Goal: Information Seeking & Learning: Learn about a topic

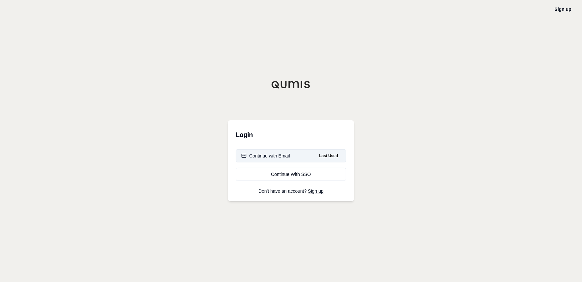
click at [263, 161] on button "Continue with Email Last Used" at bounding box center [291, 155] width 111 height 13
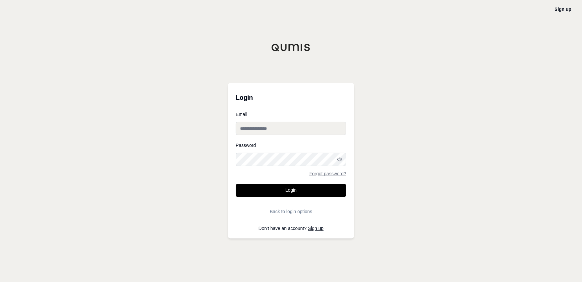
type input "**********"
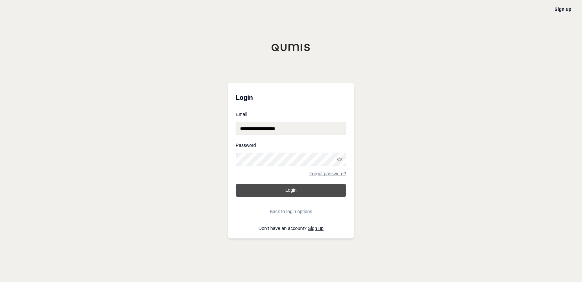
click at [292, 191] on button "Login" at bounding box center [291, 190] width 111 height 13
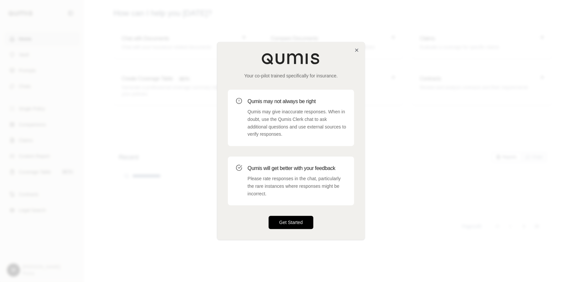
click at [298, 222] on button "Get Started" at bounding box center [291, 222] width 45 height 13
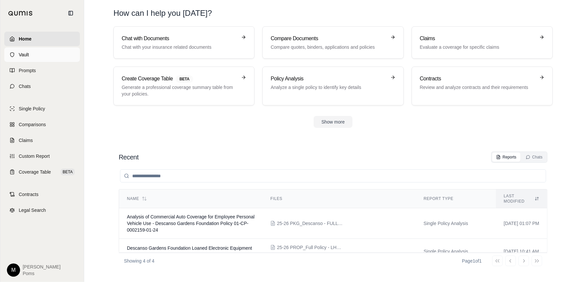
click at [22, 59] on link "Vault" at bounding box center [42, 54] width 76 height 14
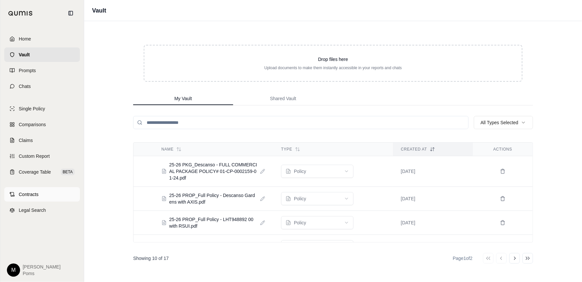
click at [33, 193] on span "Contracts" at bounding box center [29, 194] width 20 height 7
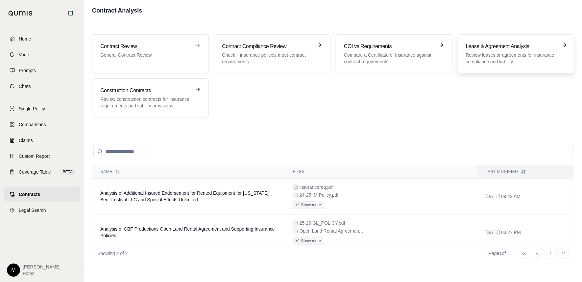
click at [496, 49] on h3 "Lease & Agreement Analysis" at bounding box center [511, 46] width 91 height 8
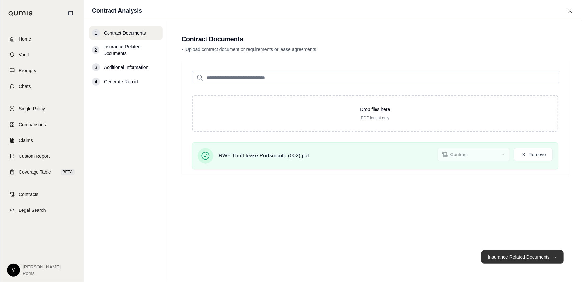
click at [512, 254] on button "Insurance Related Documents →" at bounding box center [523, 256] width 82 height 13
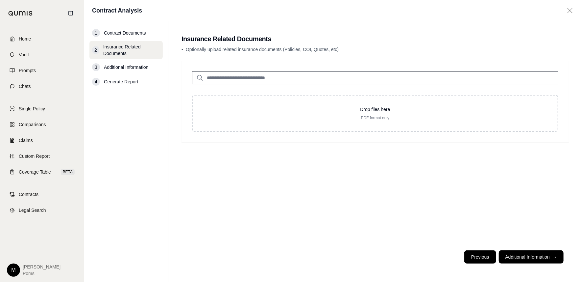
click at [482, 256] on button "Previous" at bounding box center [481, 256] width 32 height 13
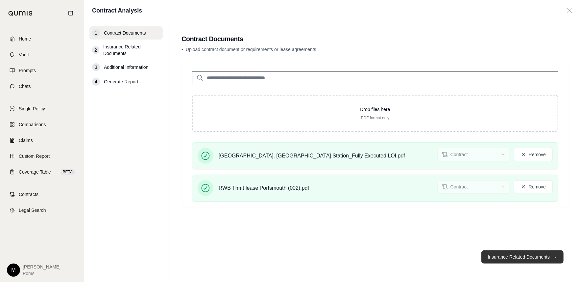
click at [517, 259] on button "Insurance Related Documents →" at bounding box center [523, 256] width 82 height 13
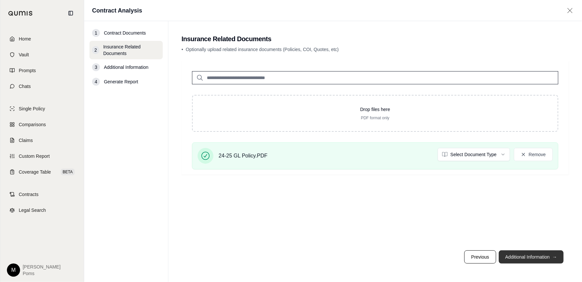
click at [531, 255] on button "Additional Information →" at bounding box center [531, 256] width 65 height 13
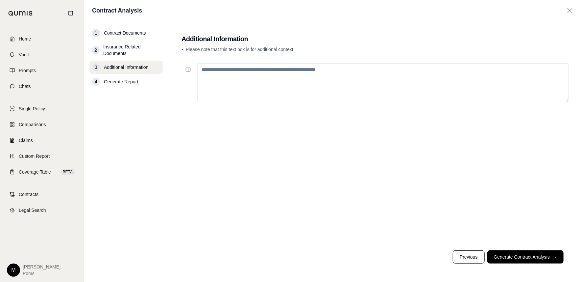
click at [287, 65] on textarea at bounding box center [383, 82] width 372 height 39
paste textarea "**********"
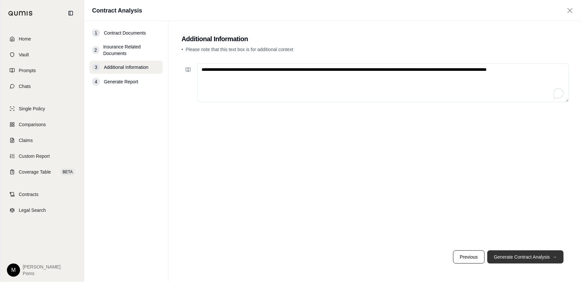
type textarea "**********"
click at [516, 260] on button "Generate Contract Analysis →" at bounding box center [526, 256] width 76 height 13
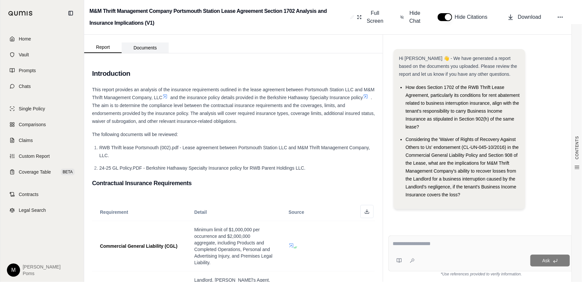
click at [142, 49] on button "Documents" at bounding box center [145, 47] width 47 height 11
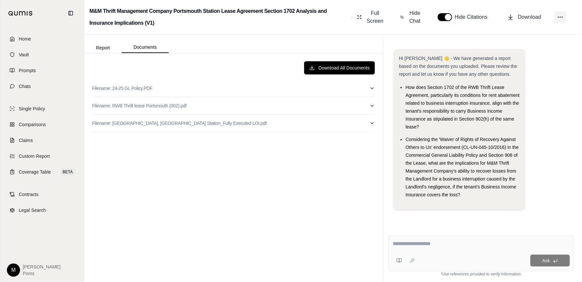
click at [559, 17] on circle at bounding box center [558, 17] width 1 height 1
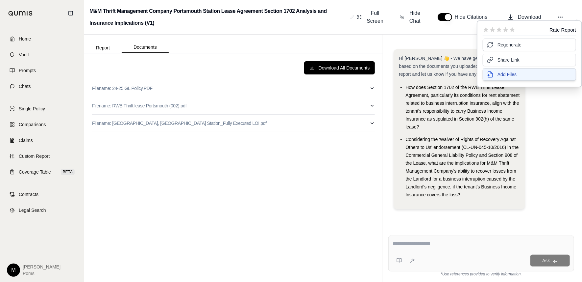
click at [528, 73] on button "Add Files" at bounding box center [529, 74] width 93 height 13
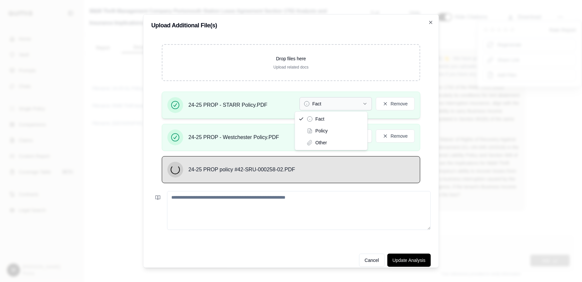
click at [363, 103] on icon "button" at bounding box center [365, 103] width 5 height 5
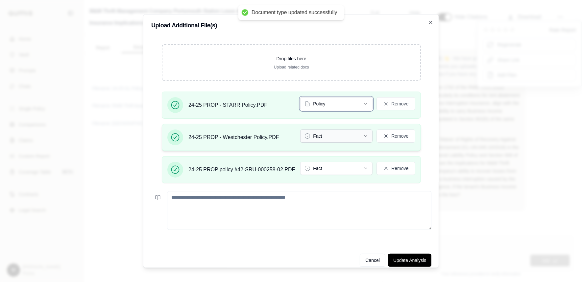
click at [366, 136] on icon "button" at bounding box center [366, 135] width 3 height 1
click at [365, 168] on icon "button" at bounding box center [365, 168] width 5 height 5
click at [418, 258] on button "Update Analysis" at bounding box center [409, 259] width 43 height 13
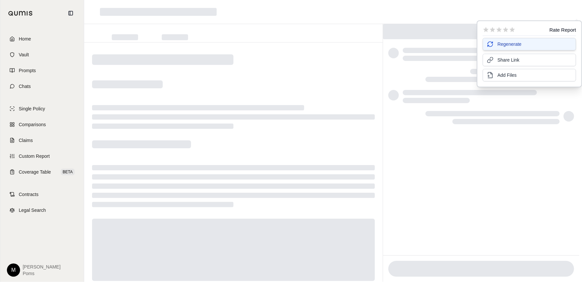
click at [508, 49] on button "Regenerate" at bounding box center [529, 44] width 93 height 13
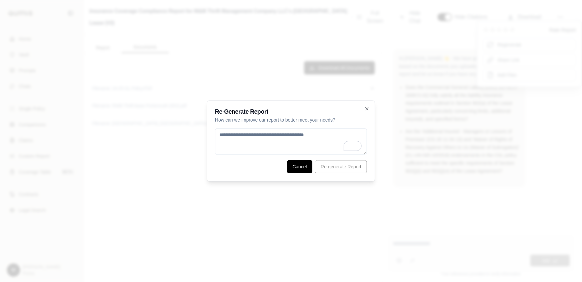
click at [297, 165] on button "Cancel" at bounding box center [300, 166] width 26 height 13
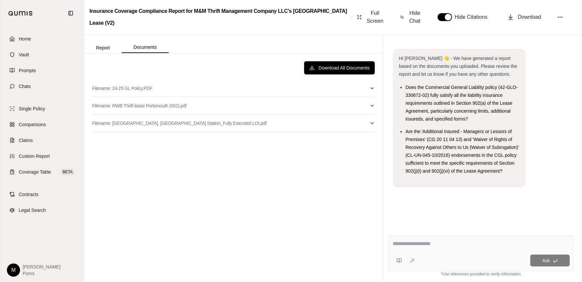
click at [555, 126] on div "Hi [PERSON_NAME] 👋 - We have generated a report based on the documents you uplo…" at bounding box center [481, 119] width 175 height 141
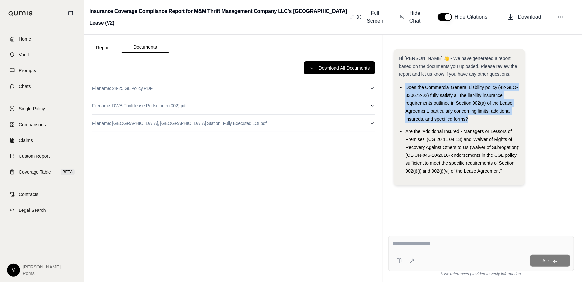
drag, startPoint x: 470, startPoint y: 118, endPoint x: 401, endPoint y: 84, distance: 77.1
click at [406, 84] on li "Does the Commercial General Liability policy (42-GLO-330672-02) fully satisfy a…" at bounding box center [463, 102] width 114 height 39
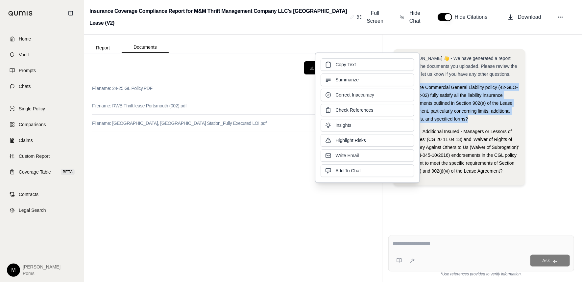
drag, startPoint x: 401, startPoint y: 84, endPoint x: 446, endPoint y: 89, distance: 45.3
click at [446, 89] on span "Does the Commercial General Liability policy (42-GLO-330672-02) fully satisfy a…" at bounding box center [462, 103] width 113 height 37
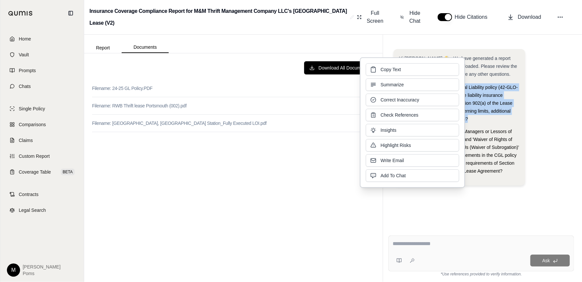
click at [479, 121] on li "Does the Commercial General Liability policy (42-GLO-330672-02) fully satisfy a…" at bounding box center [463, 102] width 114 height 39
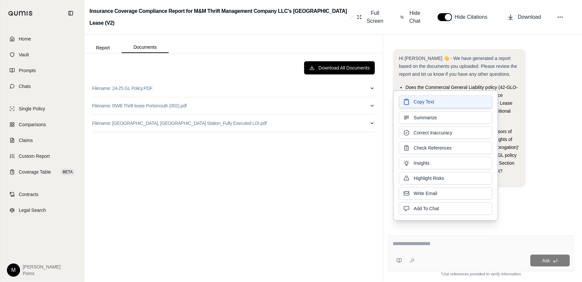
click at [435, 102] on button "Copy Text" at bounding box center [445, 101] width 93 height 13
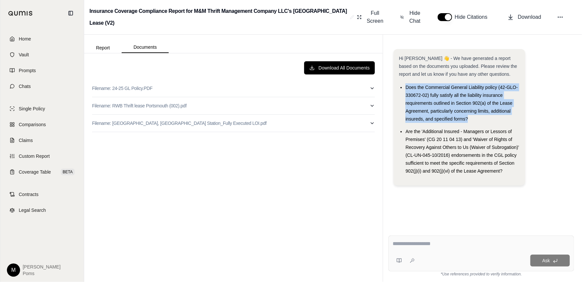
drag, startPoint x: 468, startPoint y: 118, endPoint x: 405, endPoint y: 82, distance: 72.0
click at [405, 82] on div "Hi [PERSON_NAME] 👋 - We have generated a report based on the documents you uplo…" at bounding box center [459, 114] width 121 height 120
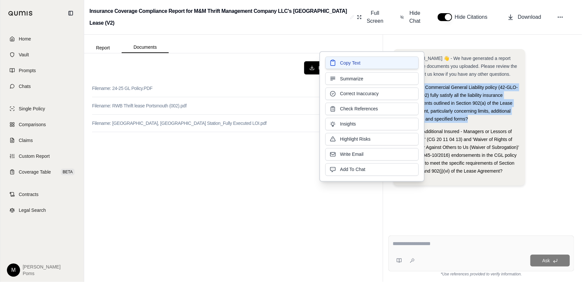
click at [350, 65] on span "Copy Text" at bounding box center [350, 63] width 20 height 7
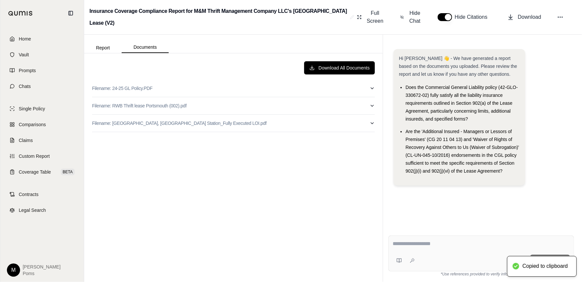
click at [431, 245] on textarea at bounding box center [481, 244] width 177 height 8
paste textarea "**********"
type textarea "**********"
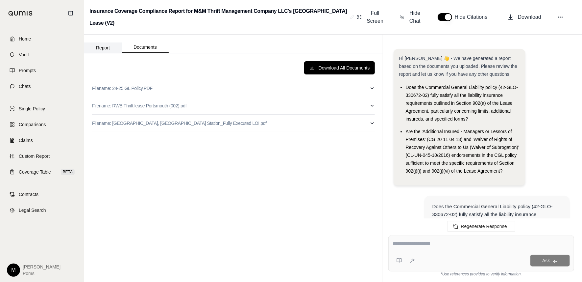
click at [100, 51] on button "Report" at bounding box center [103, 47] width 38 height 11
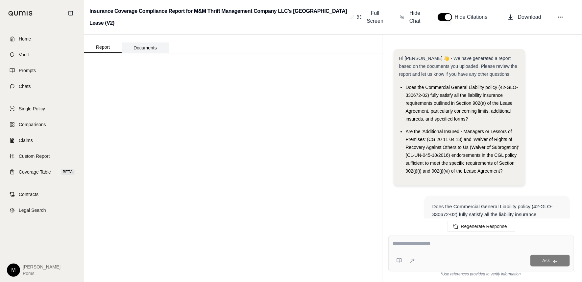
click at [155, 45] on button "Documents" at bounding box center [145, 47] width 47 height 11
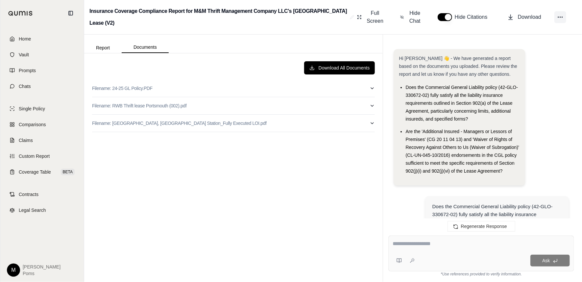
click at [565, 16] on button at bounding box center [561, 17] width 12 height 12
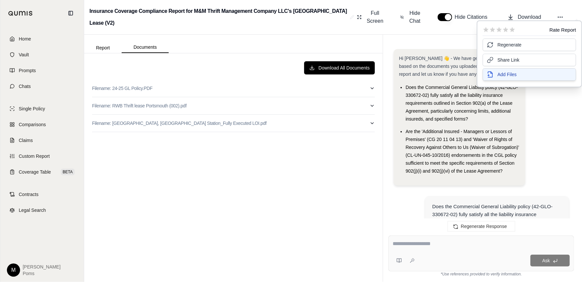
click at [514, 73] on span "Add Files" at bounding box center [507, 74] width 19 height 7
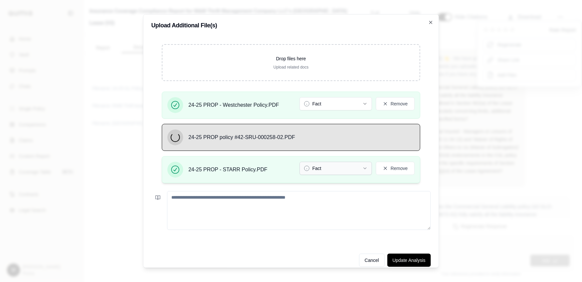
click at [360, 169] on button "Fact" at bounding box center [336, 168] width 72 height 13
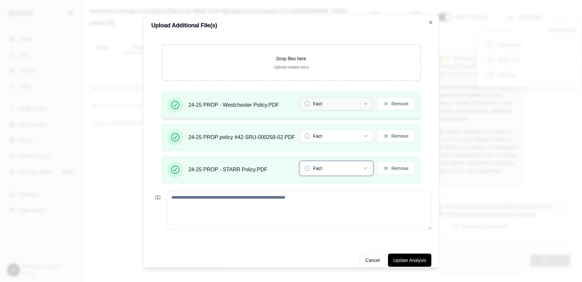
click at [360, 100] on button "Fact" at bounding box center [336, 103] width 72 height 13
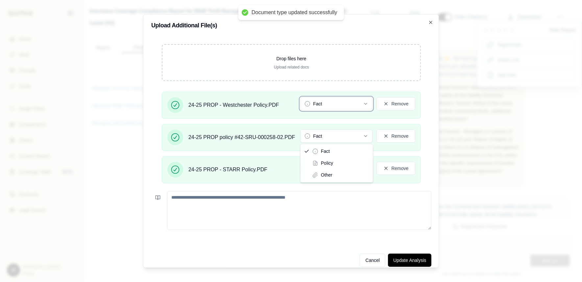
click at [334, 133] on button "Fact" at bounding box center [336, 135] width 72 height 13
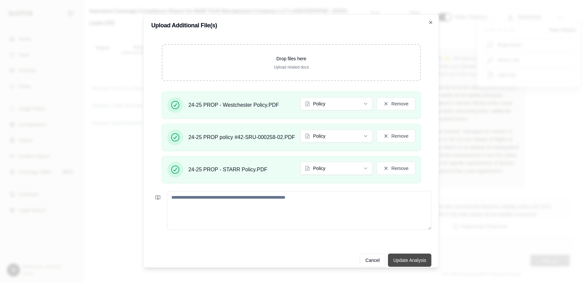
click at [405, 257] on button "Update Analysis" at bounding box center [409, 259] width 43 height 13
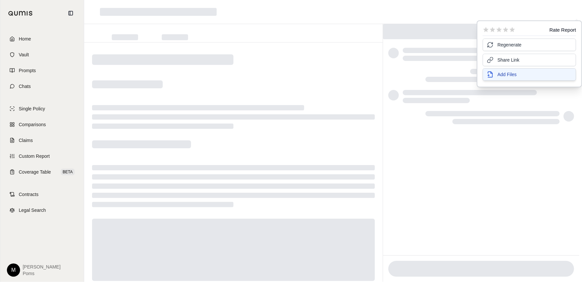
click at [515, 73] on span "Add Files" at bounding box center [507, 74] width 19 height 7
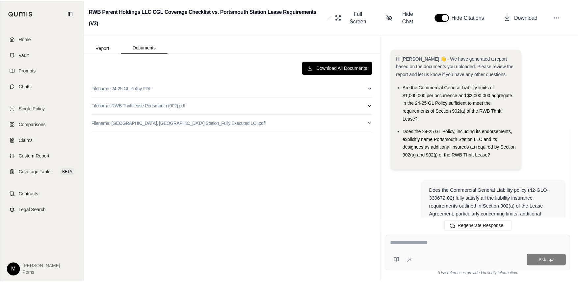
scroll to position [1459, 0]
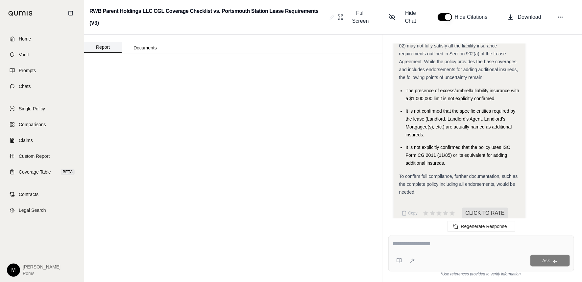
click at [101, 51] on button "Report" at bounding box center [103, 47] width 38 height 11
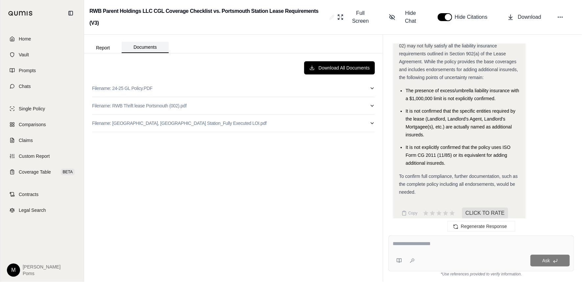
click at [149, 48] on button "Documents" at bounding box center [145, 47] width 47 height 11
click at [336, 65] on button "Download All Documents" at bounding box center [339, 67] width 71 height 13
click at [562, 19] on icon at bounding box center [560, 17] width 7 height 7
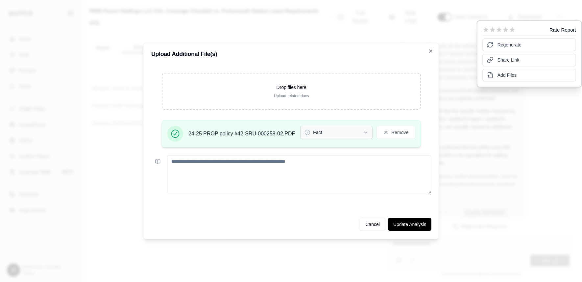
click at [361, 134] on button "Fact" at bounding box center [336, 132] width 72 height 13
click at [406, 224] on button "Update Analysis" at bounding box center [409, 224] width 43 height 13
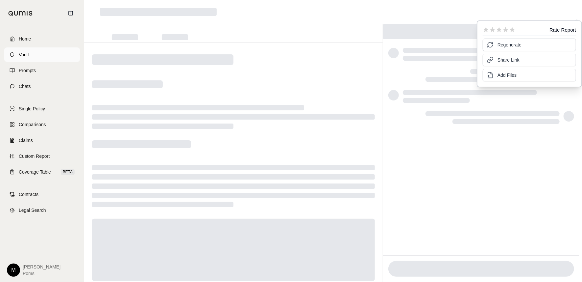
click at [27, 57] on span "Vault" at bounding box center [24, 54] width 10 height 7
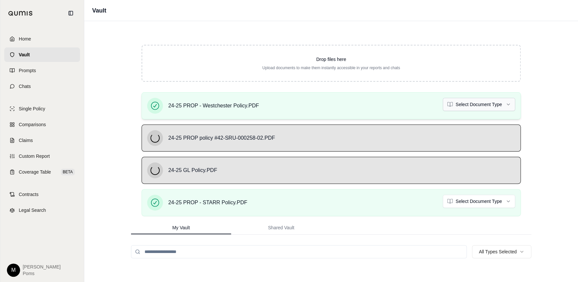
click at [512, 101] on html "Home Vault Prompts Chats Single Policy Comparisons Claims Custom Report Coverag…" at bounding box center [289, 141] width 578 height 282
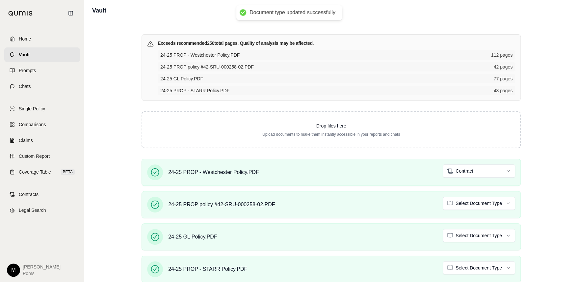
click at [495, 174] on html "Document type updated successfully Home Vault Prompts Chats Single Policy Compa…" at bounding box center [289, 141] width 578 height 282
click at [481, 198] on html "Document type updated successfully Home Vault Prompts Chats Single Policy Compa…" at bounding box center [289, 141] width 578 height 282
click at [479, 235] on html "Document type updated successfully Document type updated successfully Home Vaul…" at bounding box center [289, 141] width 578 height 282
click at [467, 268] on html "Document type updated successfully Home Vault Prompts Chats Single Policy Compa…" at bounding box center [289, 141] width 578 height 282
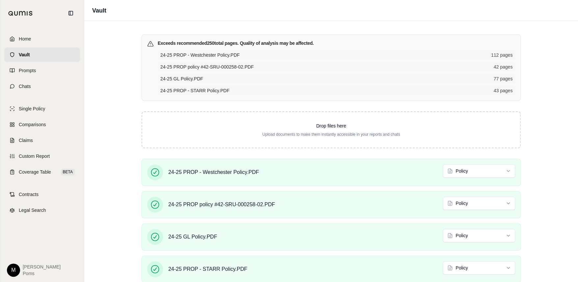
click at [541, 137] on div "Exceeds recommended 250 total pages. Quality of analysis may be affected. 24-25…" at bounding box center [330, 151] width 421 height 261
click at [23, 38] on span "Home" at bounding box center [25, 39] width 12 height 7
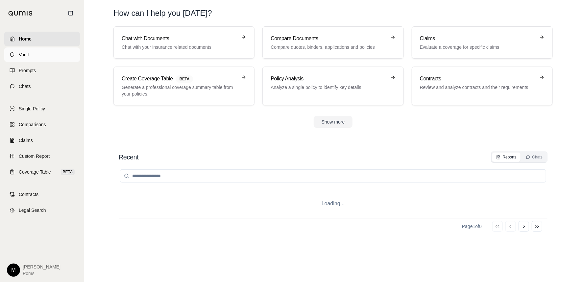
click at [33, 57] on link "Vault" at bounding box center [42, 54] width 76 height 14
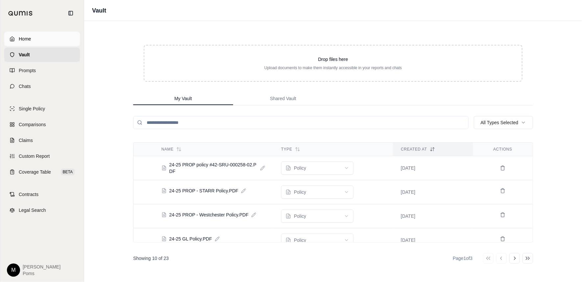
click at [21, 42] on link "Home" at bounding box center [42, 39] width 76 height 14
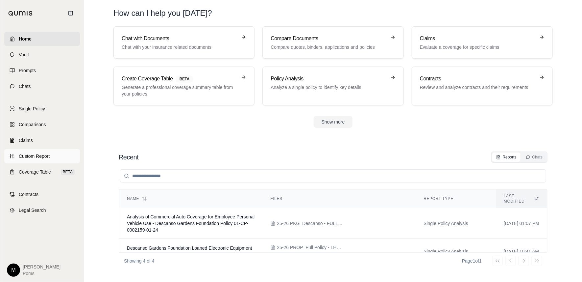
click at [30, 159] on link "Custom Report" at bounding box center [42, 156] width 76 height 14
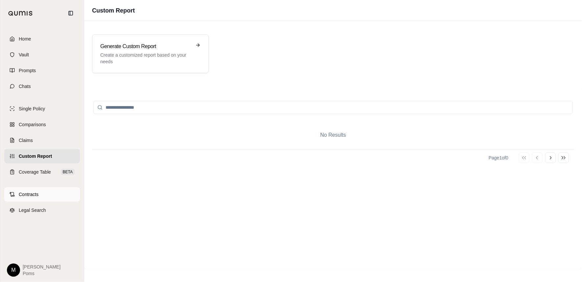
click at [23, 192] on span "Contracts" at bounding box center [29, 194] width 20 height 7
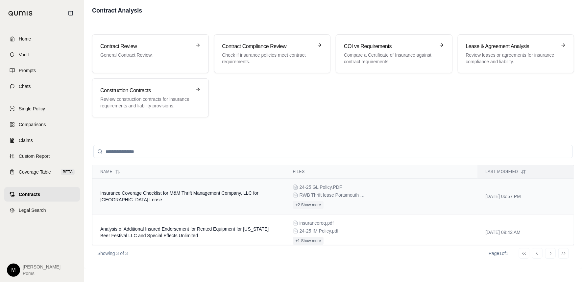
click at [188, 204] on td "Insurance Coverage Checklist for M&M Thrift Management Company, LLC for [GEOGRA…" at bounding box center [188, 196] width 193 height 36
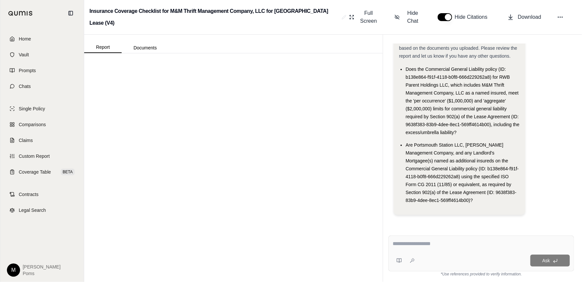
click at [428, 247] on div at bounding box center [481, 245] width 177 height 10
click at [427, 244] on textarea at bounding box center [481, 244] width 177 height 8
type textarea "**********"
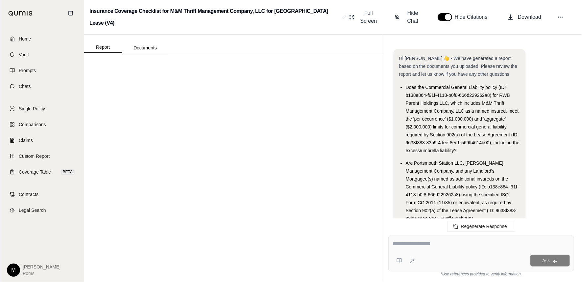
scroll to position [989, 0]
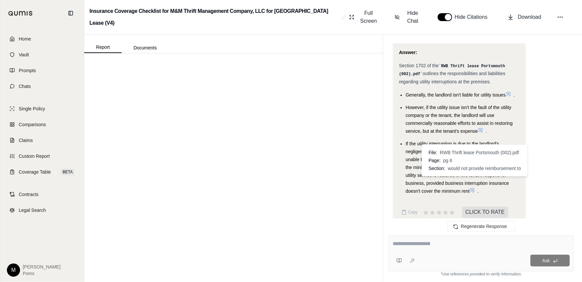
drag, startPoint x: 400, startPoint y: 55, endPoint x: 472, endPoint y: 182, distance: 146.2
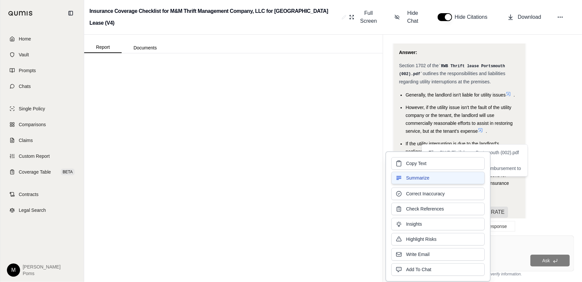
copy div "Section 1702 of the RWB Thrift lease Portsmouth (002).pdf outlines the responsi…"
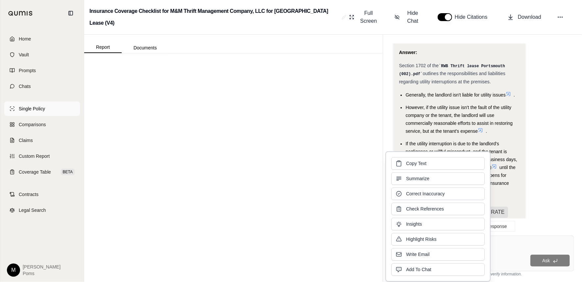
click at [24, 111] on span "Single Policy" at bounding box center [32, 108] width 26 height 7
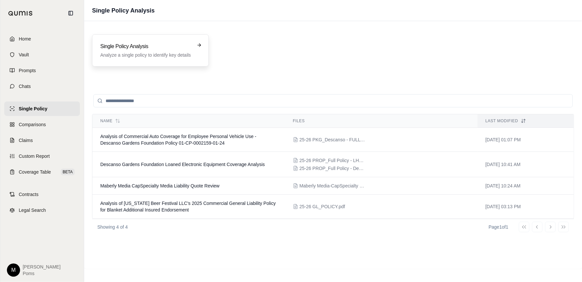
click at [173, 45] on h3 "Single Policy Analysis" at bounding box center [145, 46] width 91 height 8
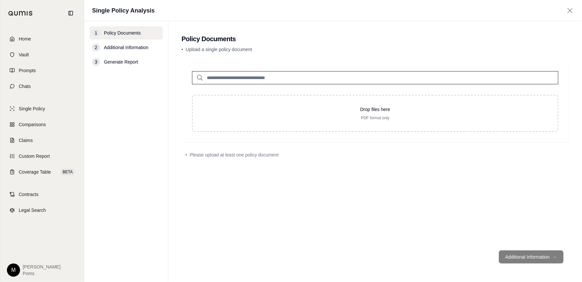
click at [252, 74] on input "search" at bounding box center [375, 77] width 367 height 13
type input "*"
click at [345, 79] on input "search" at bounding box center [375, 77] width 367 height 13
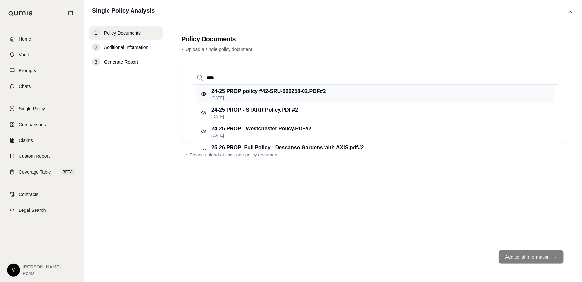
type input "****"
click at [326, 90] on p "24-25 PROP policy #42-SRU-000258-02.PDF #2" at bounding box center [269, 91] width 114 height 8
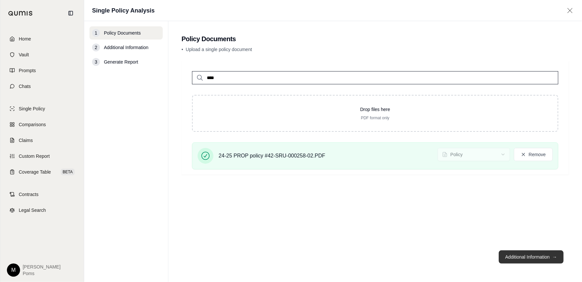
click at [525, 255] on button "Additional Information →" at bounding box center [531, 256] width 65 height 13
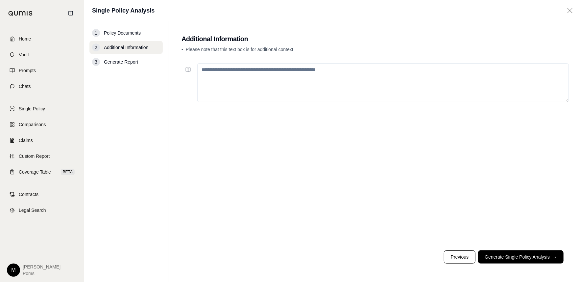
click at [237, 87] on textarea at bounding box center [383, 82] width 372 height 39
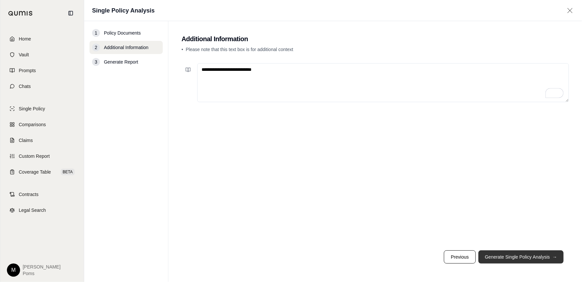
type textarea "**********"
click at [513, 257] on button "Generate Single Policy Analysis →" at bounding box center [522, 256] width 86 height 13
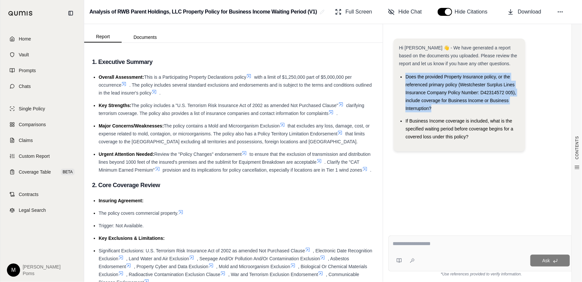
drag, startPoint x: 434, startPoint y: 108, endPoint x: 406, endPoint y: 77, distance: 41.5
click at [406, 77] on li "Does the provided Property Insurance policy, or the referenced primary policy (…" at bounding box center [463, 92] width 114 height 39
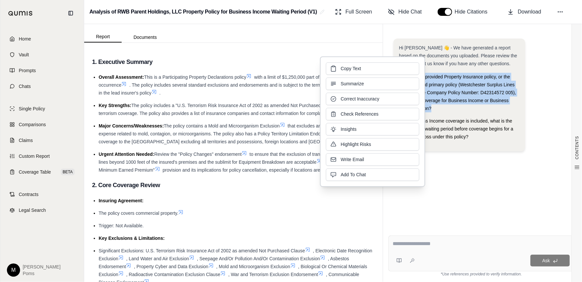
drag, startPoint x: 406, startPoint y: 77, endPoint x: 468, endPoint y: 134, distance: 84.5
click at [465, 131] on span "If Business Income coverage is included, what is the specified waiting period b…" at bounding box center [460, 128] width 108 height 21
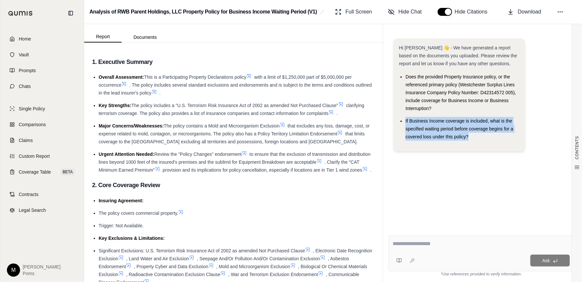
drag, startPoint x: 472, startPoint y: 136, endPoint x: 399, endPoint y: 117, distance: 75.0
click at [399, 117] on ul "Does the provided Property Insurance policy, or the referenced primary policy (…" at bounding box center [459, 107] width 121 height 68
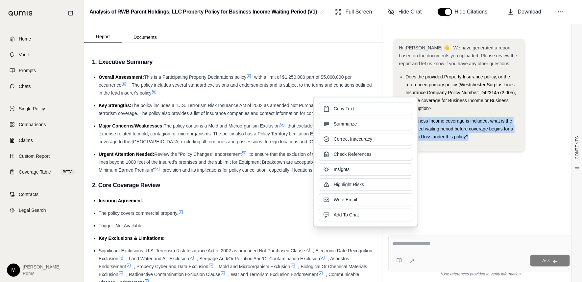
copy span "If Business Income coverage is included, what is the specified waiting period b…"
click at [464, 258] on div "Ask" at bounding box center [494, 260] width 152 height 12
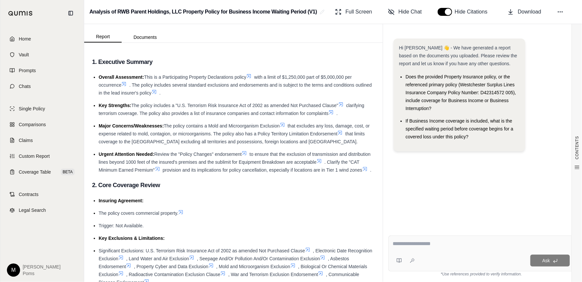
click at [459, 252] on div "Ask" at bounding box center [482, 253] width 186 height 36
paste textarea "**********"
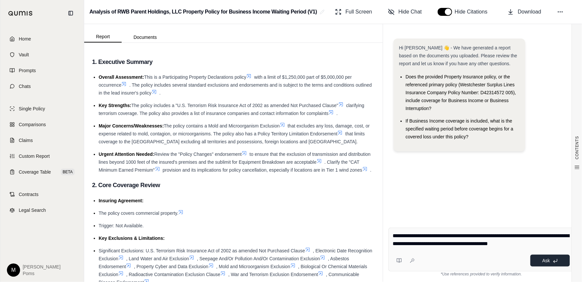
type textarea "**********"
click at [545, 263] on button "Ask" at bounding box center [550, 260] width 39 height 12
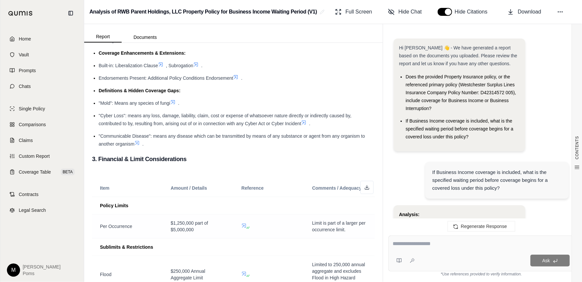
scroll to position [296, 0]
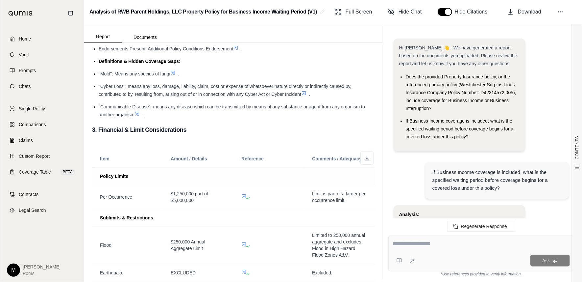
drag, startPoint x: 244, startPoint y: 151, endPoint x: 200, endPoint y: 182, distance: 54.0
drag, startPoint x: 200, startPoint y: 182, endPoint x: 229, endPoint y: 236, distance: 61.1
click at [229, 236] on td "$250,000 Annual Aggregate Limit" at bounding box center [198, 244] width 71 height 37
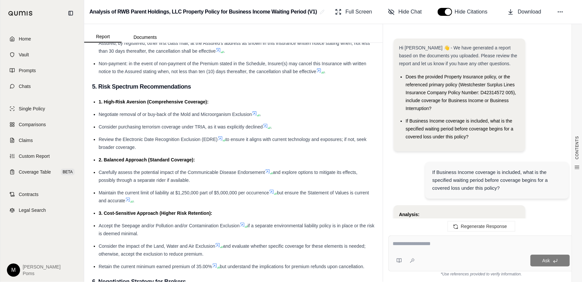
scroll to position [1086, 0]
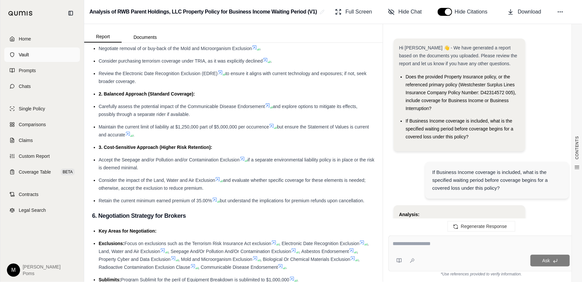
click at [26, 56] on span "Vault" at bounding box center [24, 54] width 10 height 7
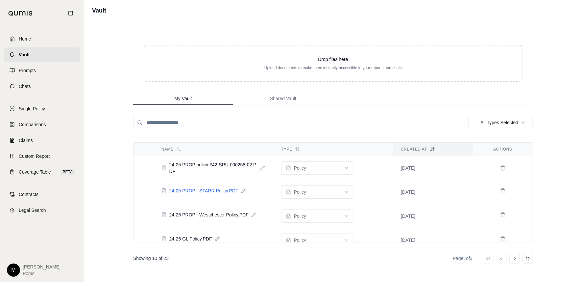
click at [224, 191] on span "24-25 PROP - STARR Policy.PDF" at bounding box center [203, 190] width 69 height 7
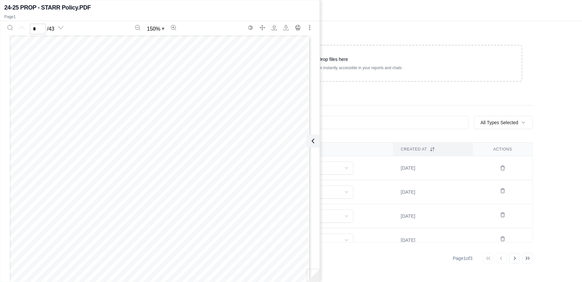
click at [319, 141] on div "24-25 PROP - STARR Policy.PDF Page 1 * / 43 150 % SCHEDULE OF FORMS AND ENDORSE…" at bounding box center [160, 141] width 320 height 278
click at [315, 141] on icon at bounding box center [312, 141] width 8 height 8
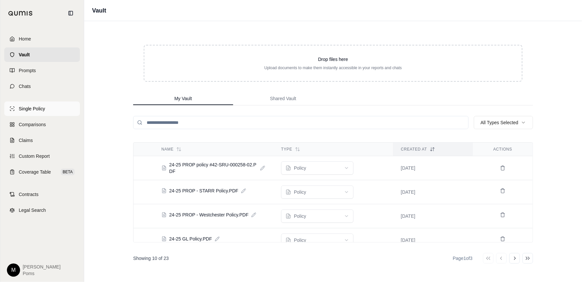
click at [27, 110] on span "Single Policy" at bounding box center [32, 108] width 26 height 7
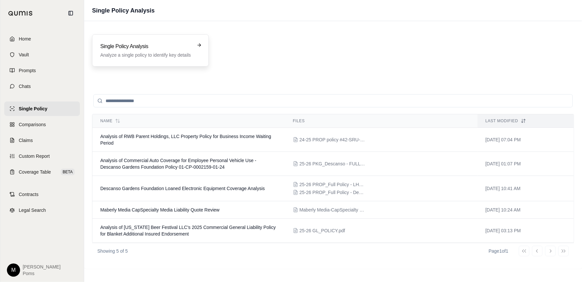
click at [149, 40] on div "Single Policy Analysis Analyze a single policy to identify key details" at bounding box center [150, 50] width 117 height 32
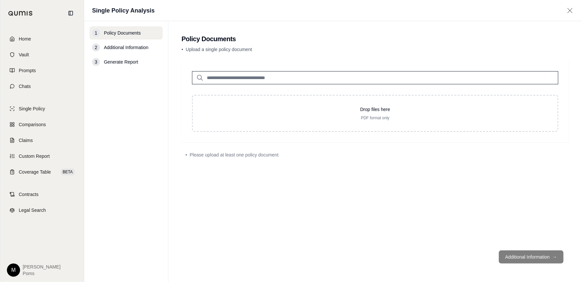
click at [290, 76] on input "search" at bounding box center [375, 77] width 367 height 13
type input "******"
click at [276, 94] on p "24-25 PROP - Westchester Policy.PDF #2" at bounding box center [262, 91] width 100 height 8
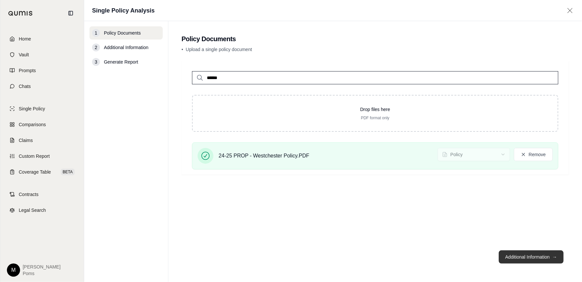
click at [535, 255] on button "Additional Information →" at bounding box center [531, 256] width 65 height 13
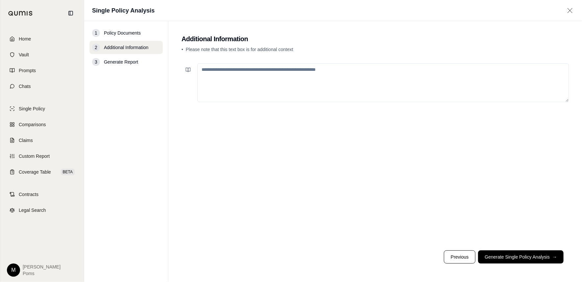
click at [310, 90] on textarea at bounding box center [383, 82] width 372 height 39
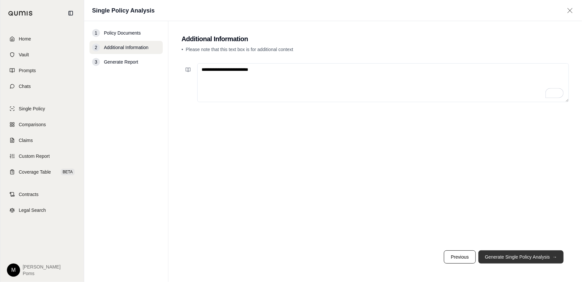
type textarea "**********"
click at [519, 256] on button "Generate Single Policy Analysis →" at bounding box center [522, 256] width 86 height 13
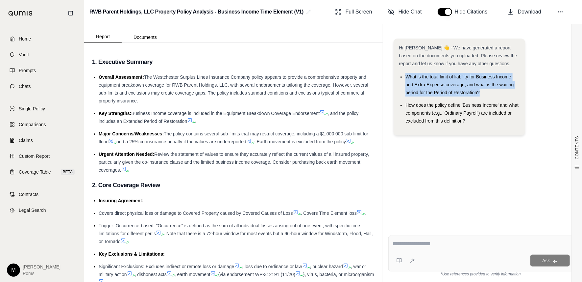
drag, startPoint x: 489, startPoint y: 93, endPoint x: 406, endPoint y: 78, distance: 84.8
click at [406, 78] on li "What is the total limit of liability for Business Income and Extra Expense cove…" at bounding box center [463, 85] width 114 height 24
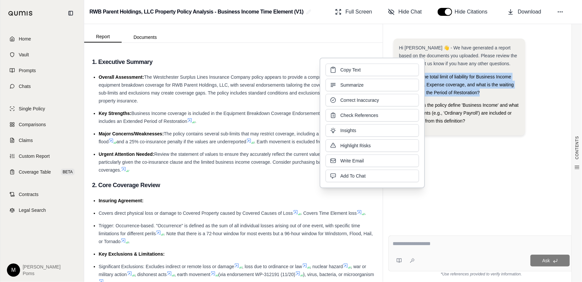
drag, startPoint x: 406, startPoint y: 78, endPoint x: 351, endPoint y: 73, distance: 54.9
click at [351, 67] on span "Copy Text" at bounding box center [351, 69] width 20 height 7
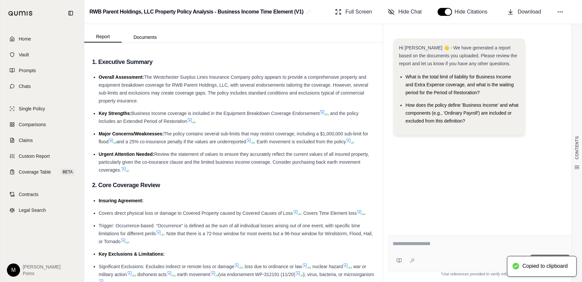
click at [438, 242] on textarea at bounding box center [481, 244] width 177 height 8
paste textarea "**********"
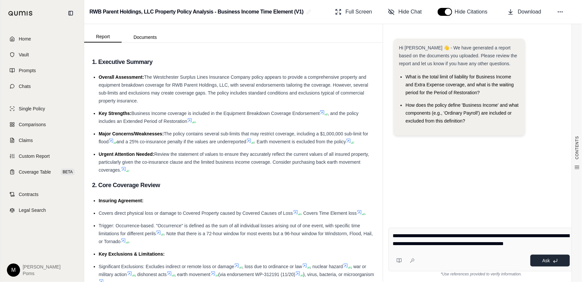
type textarea "**********"
click at [551, 261] on button "Ask" at bounding box center [550, 260] width 39 height 12
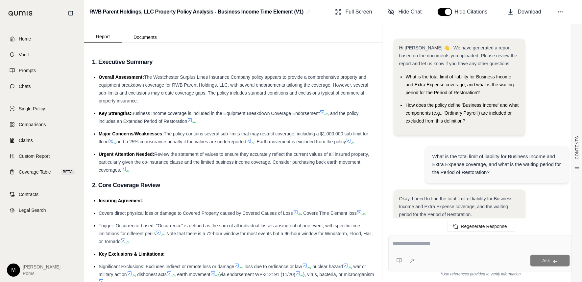
scroll to position [606, 0]
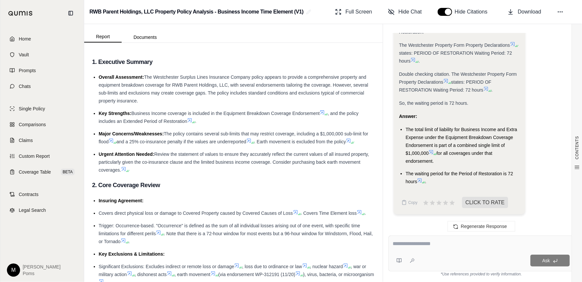
click at [439, 246] on textarea at bounding box center [481, 244] width 177 height 8
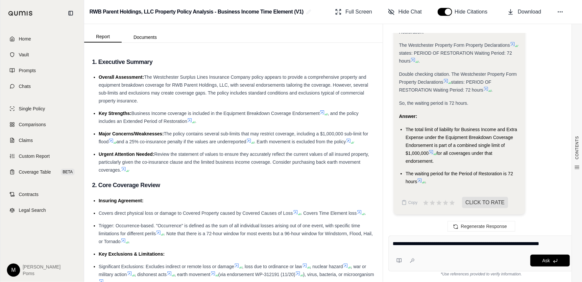
type textarea "**********"
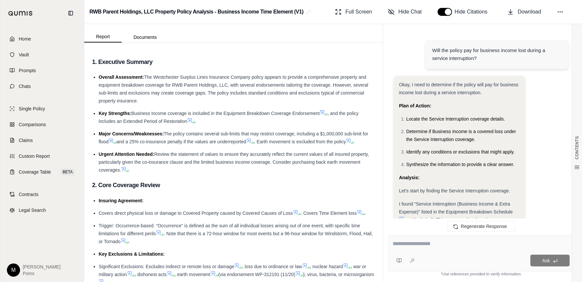
scroll to position [725, 0]
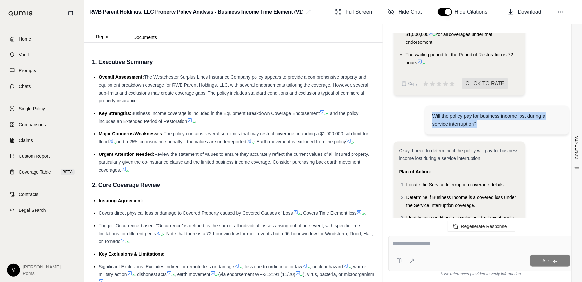
drag, startPoint x: 483, startPoint y: 123, endPoint x: 428, endPoint y: 115, distance: 55.0
click at [428, 115] on div "Will the policy pay for business income lost during a service interruption?" at bounding box center [497, 120] width 144 height 29
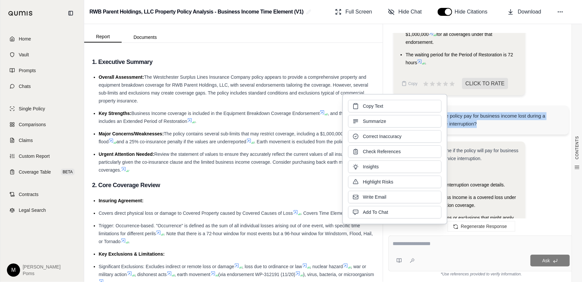
copy div "Will the policy pay for business income lost during a service interruption?"
click at [448, 248] on div at bounding box center [481, 245] width 177 height 10
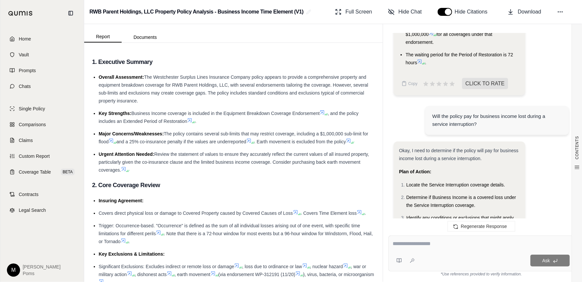
click at [432, 245] on textarea at bounding box center [481, 244] width 177 height 8
paste textarea "**********"
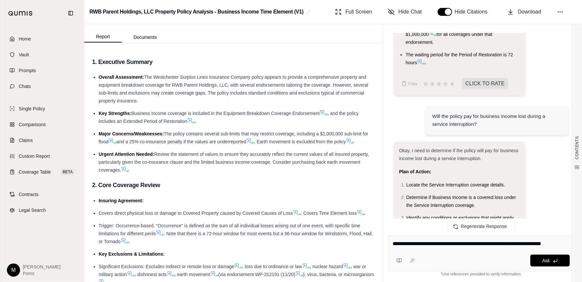
click at [515, 241] on textarea "**********" at bounding box center [481, 244] width 177 height 8
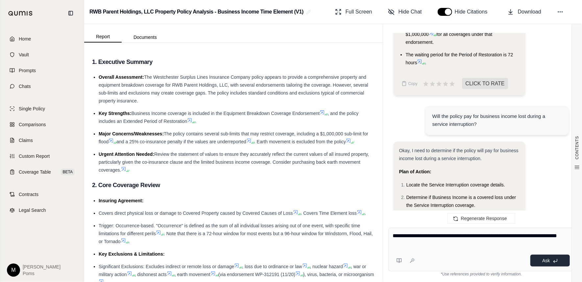
type textarea "**********"
click at [548, 262] on span "Ask" at bounding box center [547, 260] width 8 height 5
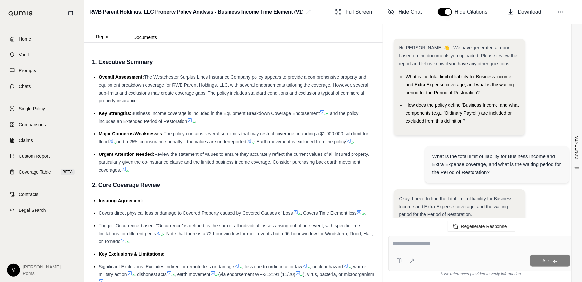
scroll to position [2437, 0]
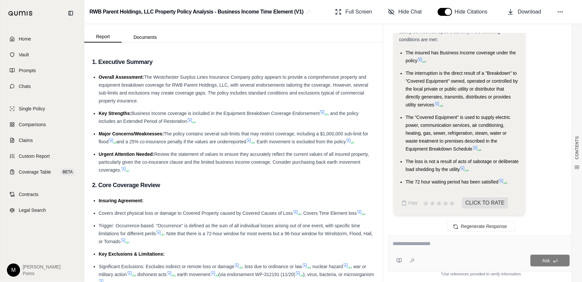
click at [460, 245] on textarea at bounding box center [481, 244] width 177 height 8
type textarea "**********"
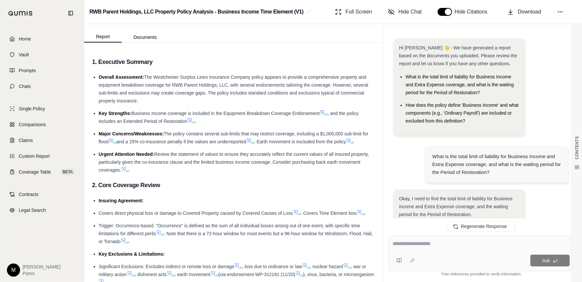
scroll to position [3281, 0]
